Goal: Information Seeking & Learning: Learn about a topic

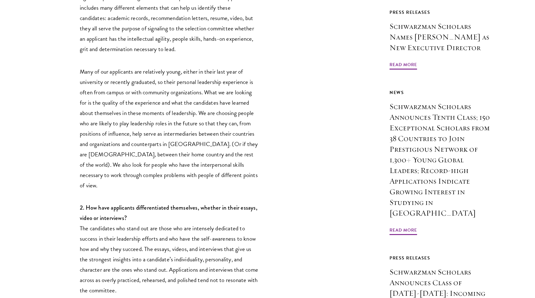
scroll to position [441, 0]
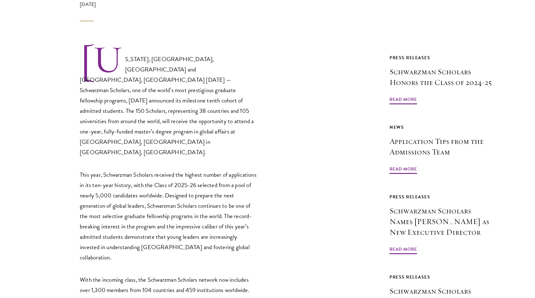
scroll to position [354, 0]
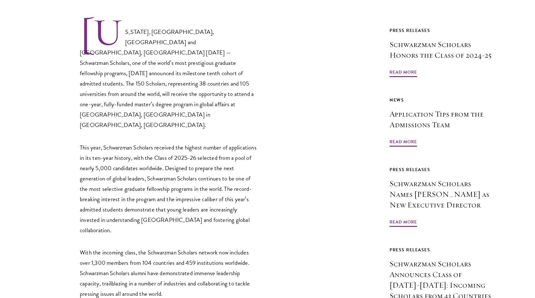
scroll to position [349, 0]
